Goal: Check status: Check status

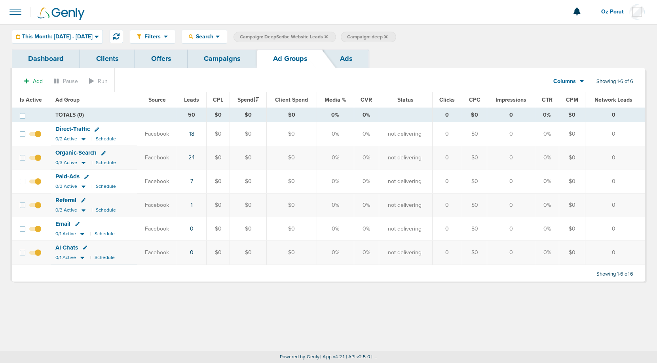
click at [220, 61] on link "Campaigns" at bounding box center [222, 58] width 69 height 19
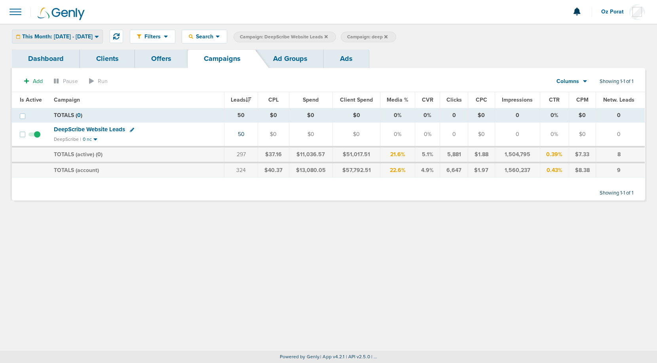
click at [88, 43] on div "This Month: [DATE] - [DATE] [DATE] [DATE] Last 7 Days Last 14 Days This Month L…" at bounding box center [57, 37] width 91 height 14
click at [69, 36] on span "This Month: [DATE] - [DATE]" at bounding box center [57, 37] width 70 height 6
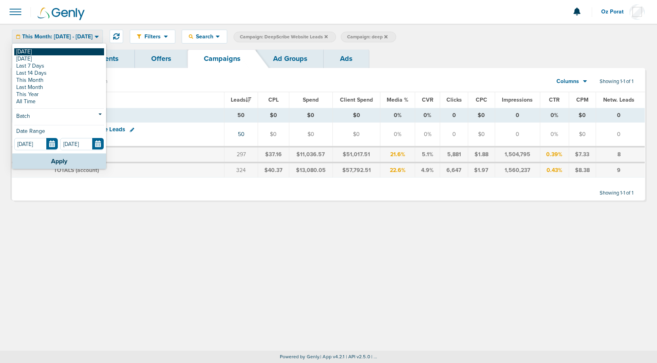
click at [32, 51] on link "[DATE]" at bounding box center [59, 51] width 90 height 7
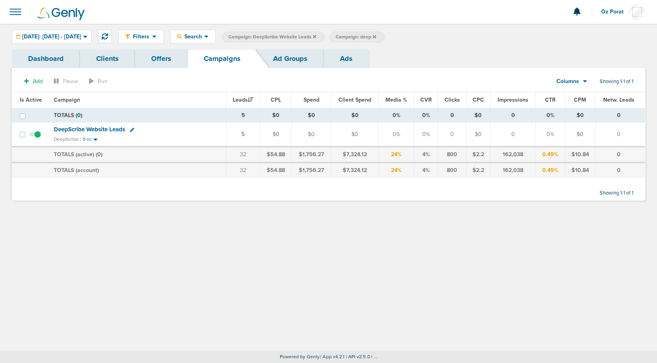
click at [316, 35] on icon at bounding box center [314, 36] width 3 height 5
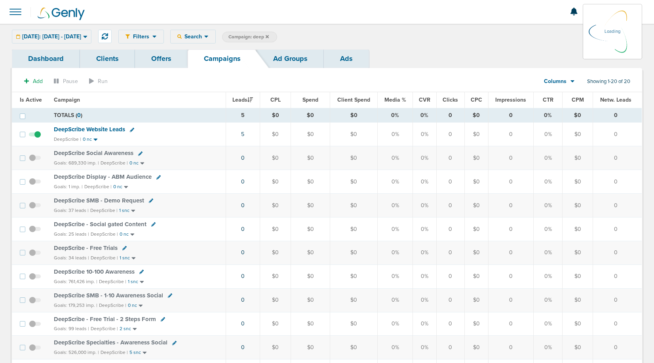
click at [269, 34] on icon at bounding box center [267, 36] width 3 height 5
click at [269, 35] on icon at bounding box center [267, 36] width 3 height 5
click at [269, 36] on icon at bounding box center [267, 36] width 3 height 3
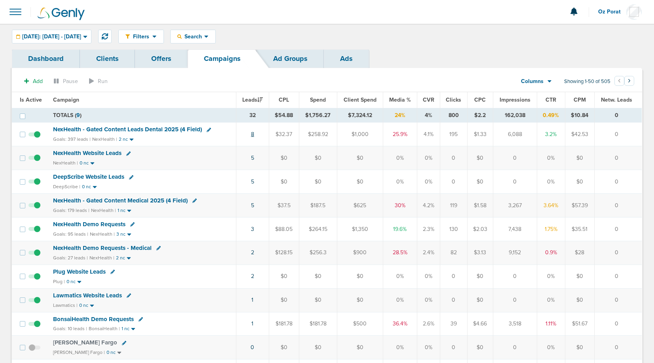
click at [252, 133] on link "8" at bounding box center [252, 134] width 3 height 7
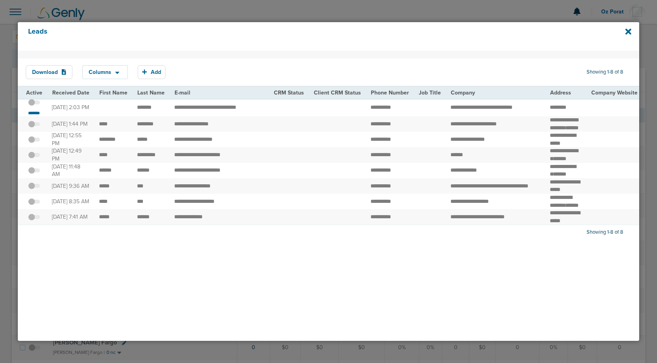
click at [36, 106] on span at bounding box center [34, 106] width 12 height 0
click at [34, 104] on input "checkbox" at bounding box center [34, 104] width 0 height 0
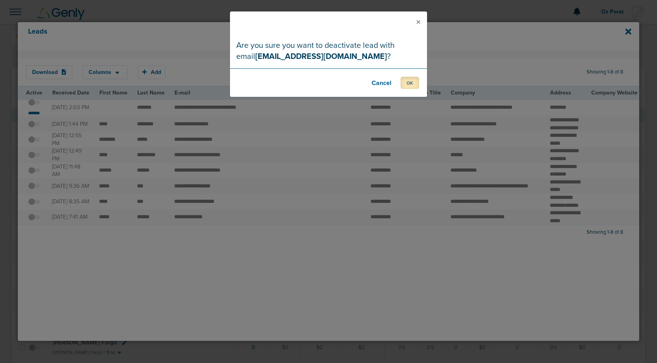
click at [409, 81] on button "OK" at bounding box center [410, 83] width 19 height 12
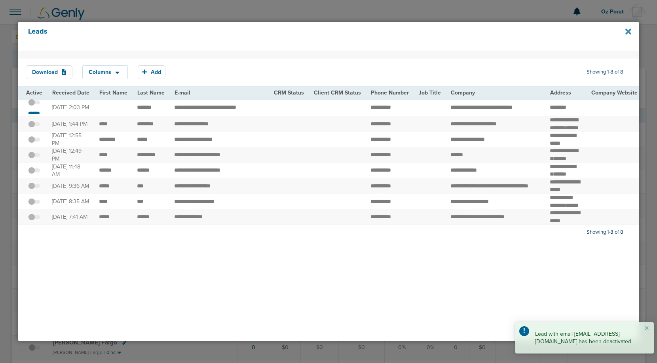
click at [628, 30] on icon at bounding box center [628, 31] width 6 height 6
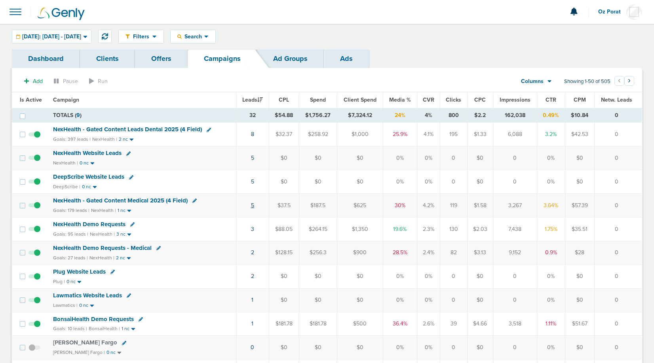
click at [253, 205] on link "5" at bounding box center [252, 205] width 3 height 7
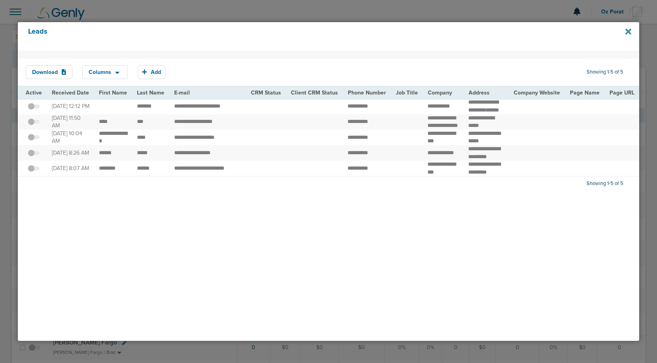
click at [626, 28] on icon at bounding box center [628, 31] width 6 height 9
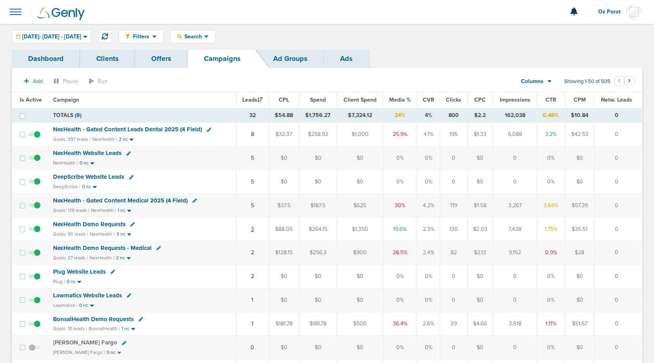
click at [254, 229] on link "3" at bounding box center [252, 229] width 3 height 7
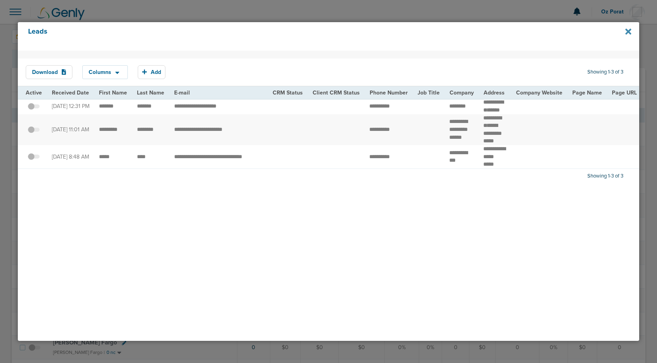
click at [627, 32] on icon at bounding box center [628, 31] width 6 height 6
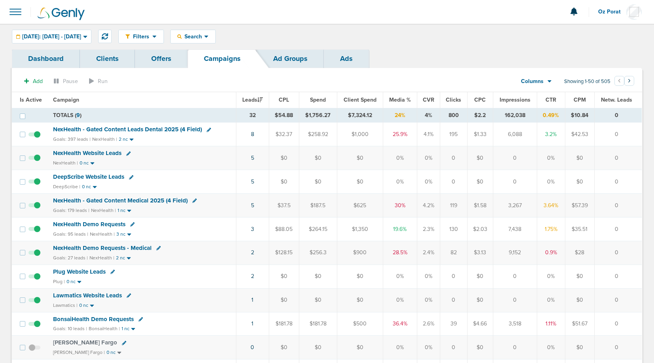
click at [20, 10] on span at bounding box center [15, 11] width 17 height 17
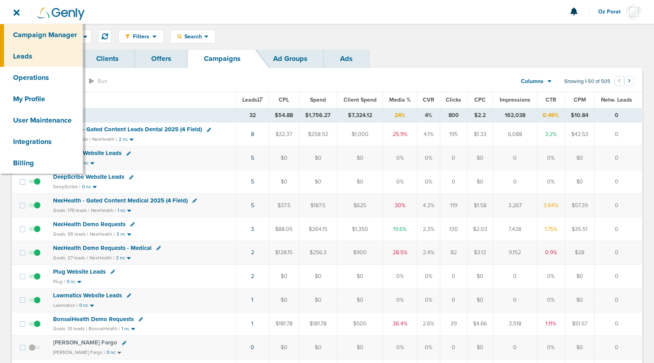
click at [20, 58] on link "Leads" at bounding box center [41, 56] width 83 height 21
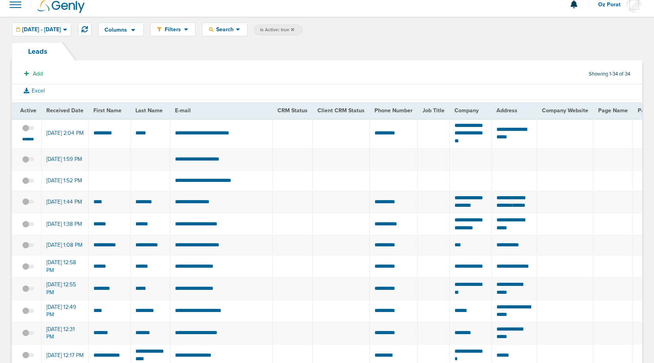
click at [28, 132] on span at bounding box center [28, 132] width 12 height 0
click at [28, 130] on input "checkbox" at bounding box center [28, 130] width 0 height 0
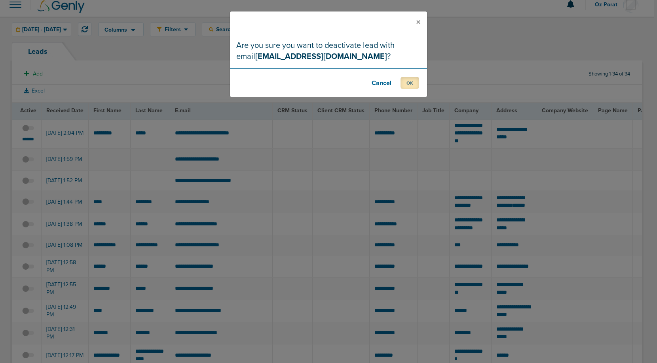
click at [408, 85] on button "OK" at bounding box center [410, 83] width 19 height 12
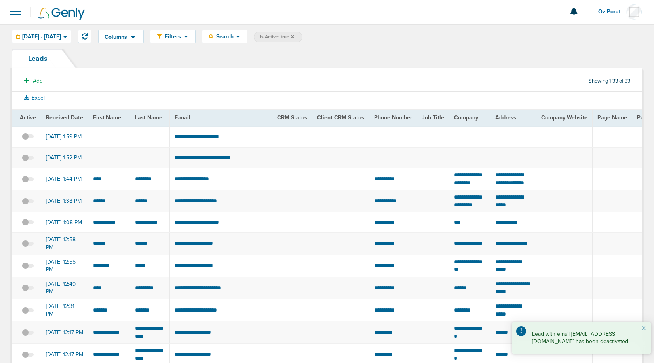
click at [17, 13] on span at bounding box center [15, 11] width 17 height 17
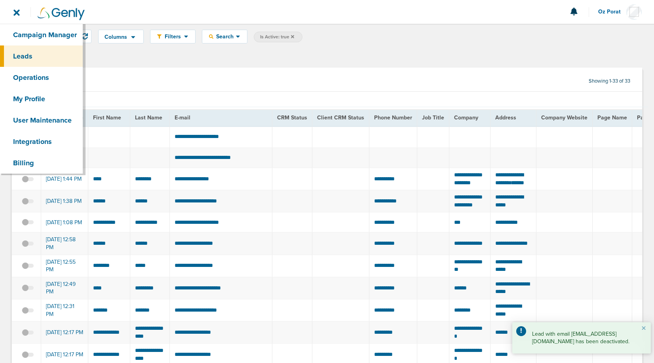
click at [28, 35] on link "Campaign Manager" at bounding box center [41, 34] width 83 height 21
